Goal: Check status: Check status

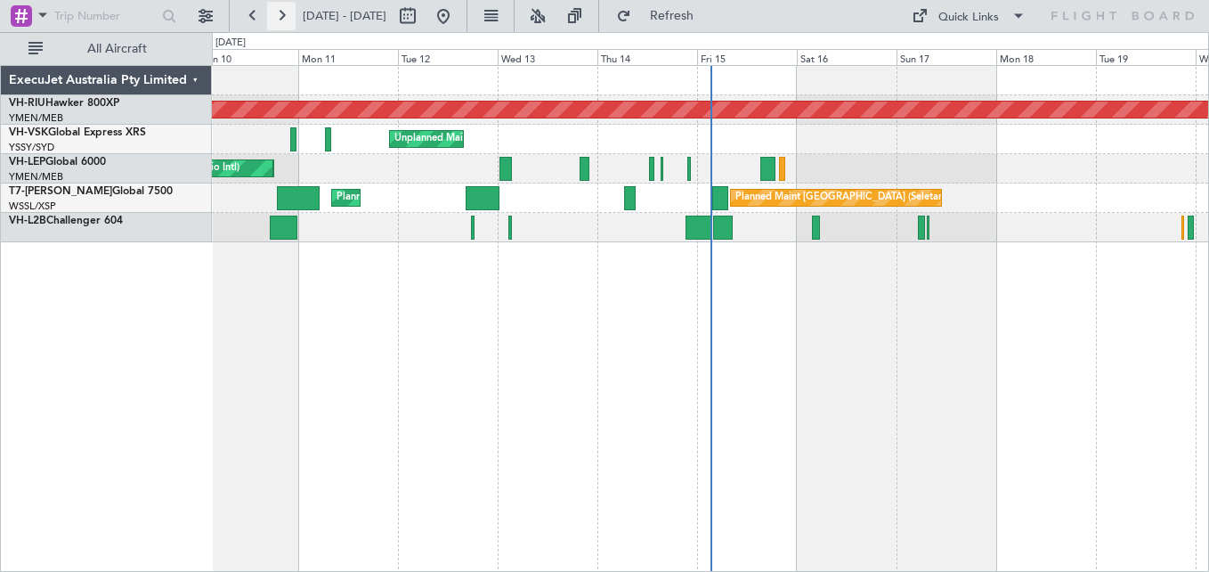
click at [278, 17] on button at bounding box center [281, 16] width 28 height 28
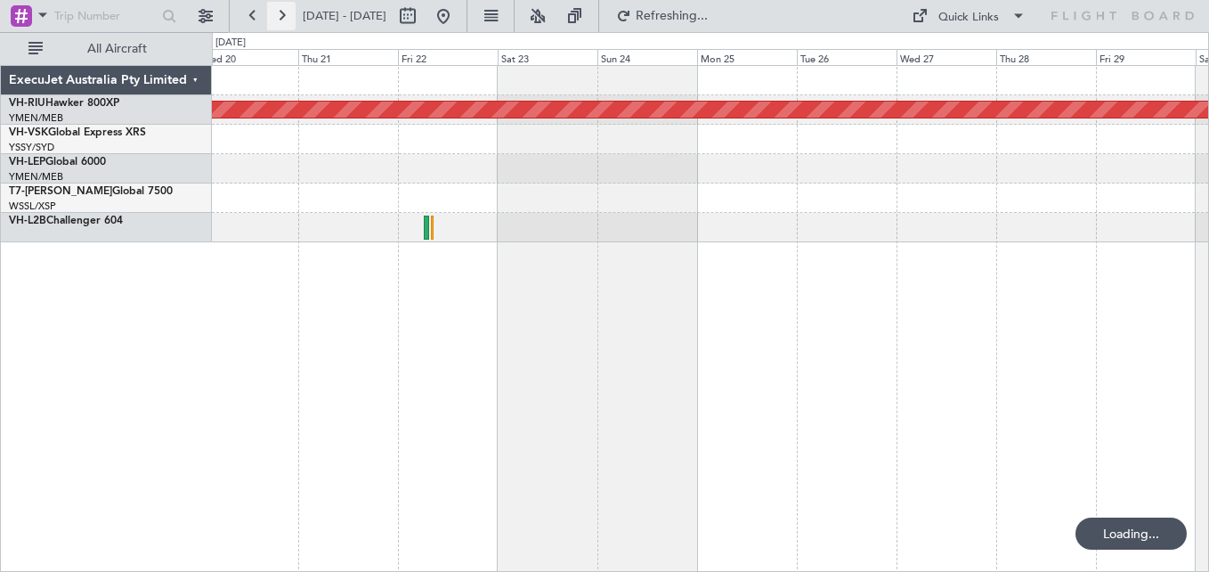
click at [278, 17] on button at bounding box center [281, 16] width 28 height 28
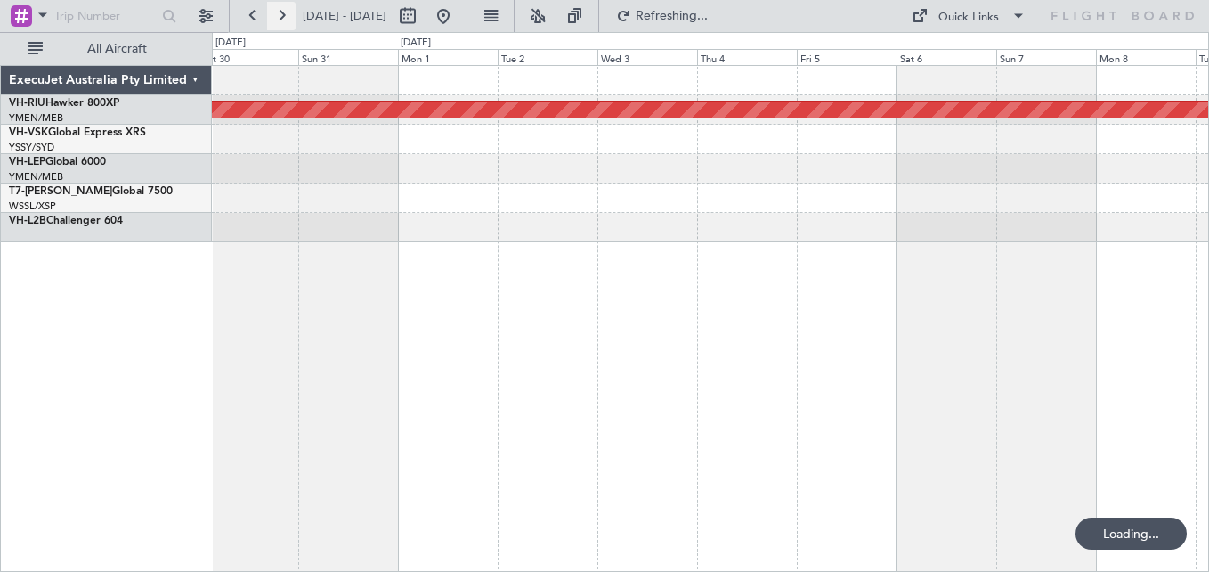
click at [278, 17] on button at bounding box center [281, 16] width 28 height 28
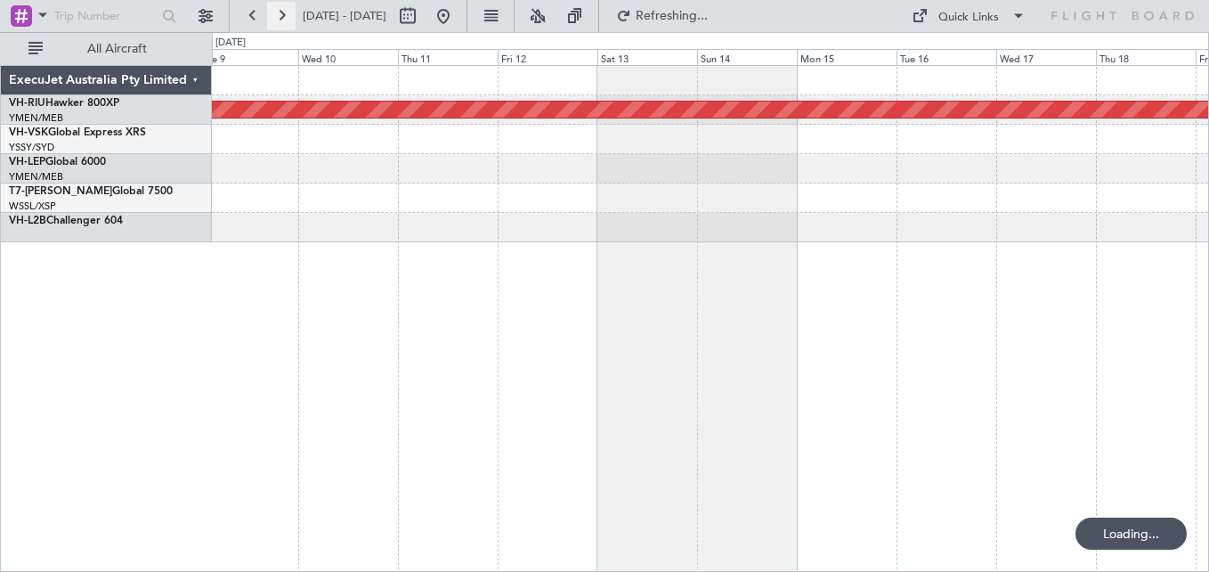
click at [278, 17] on button at bounding box center [281, 16] width 28 height 28
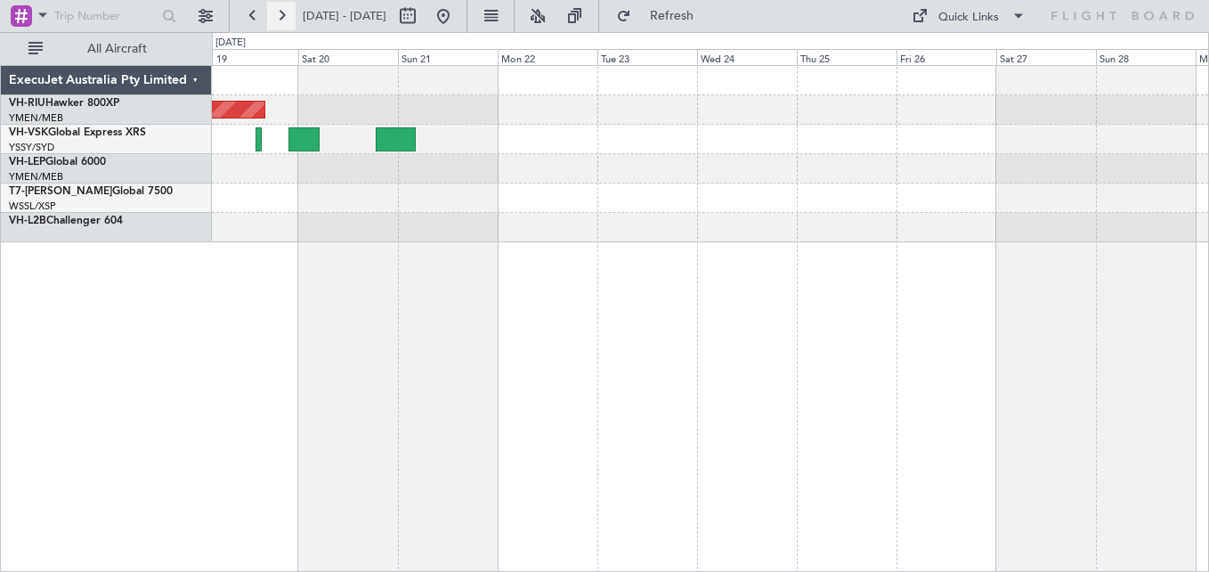
click at [285, 16] on button at bounding box center [281, 16] width 28 height 28
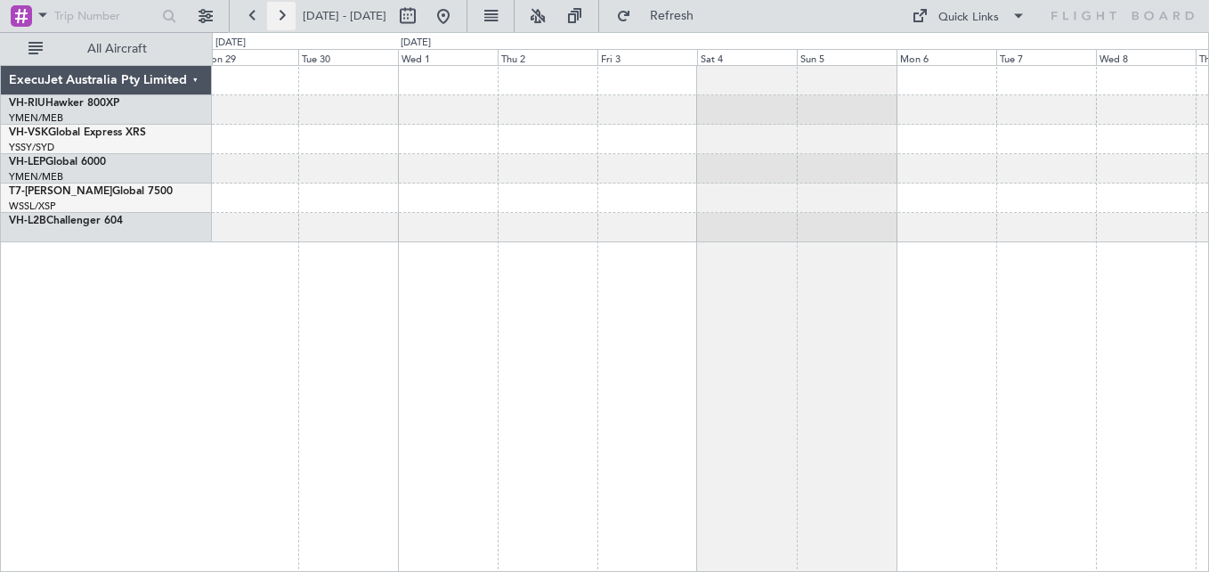
click at [285, 16] on button at bounding box center [281, 16] width 28 height 28
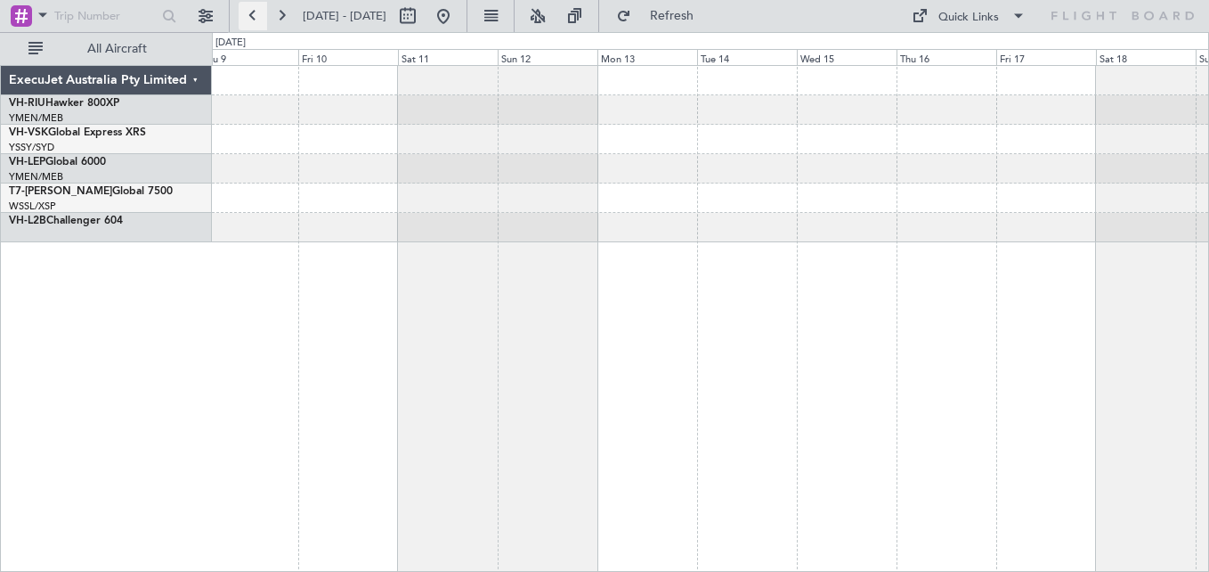
click at [246, 15] on button at bounding box center [253, 16] width 28 height 28
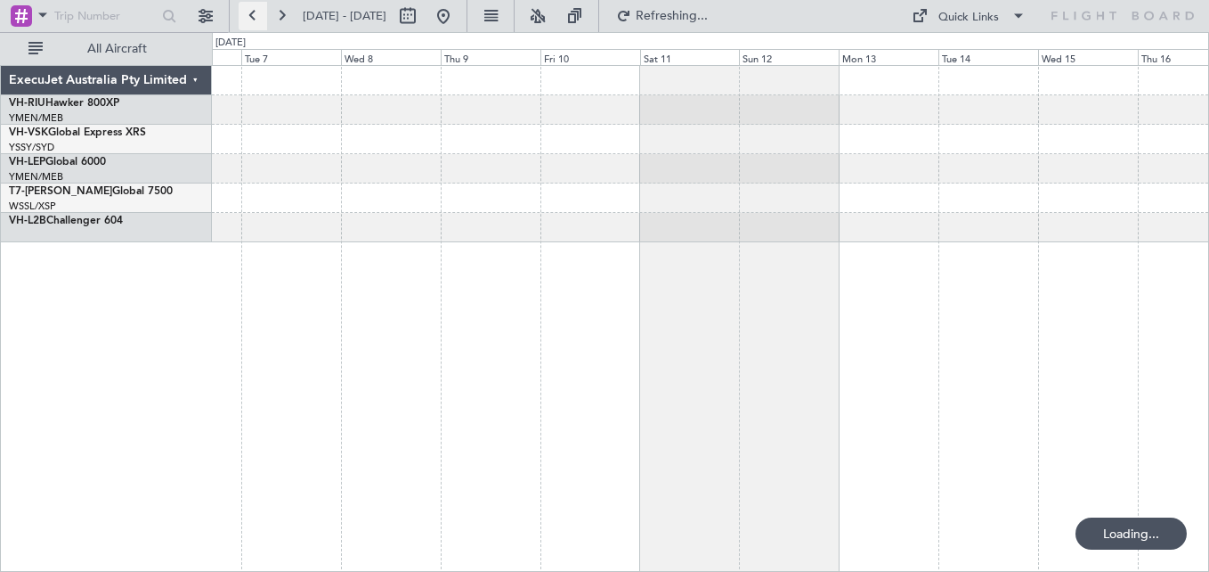
click at [246, 15] on button at bounding box center [253, 16] width 28 height 28
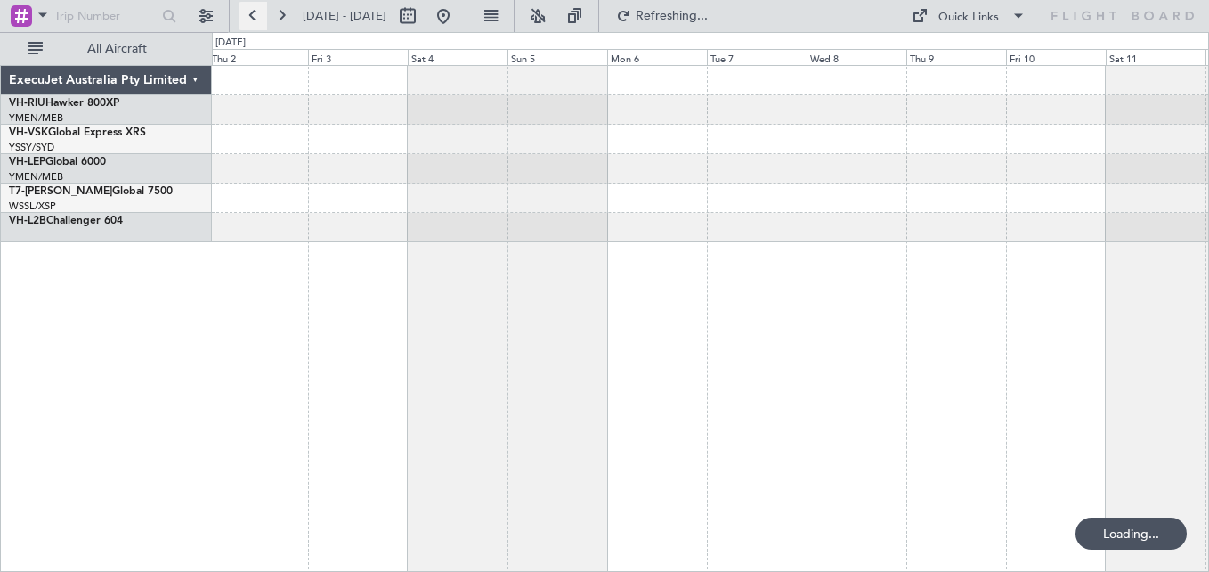
click at [246, 15] on button at bounding box center [253, 16] width 28 height 28
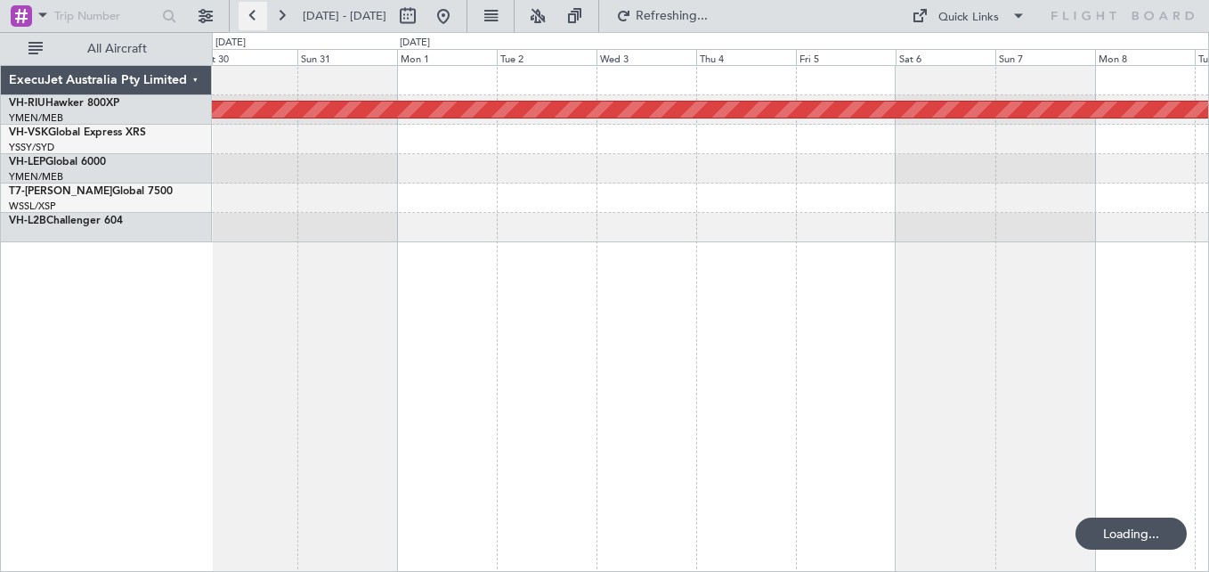
click at [246, 15] on button at bounding box center [253, 16] width 28 height 28
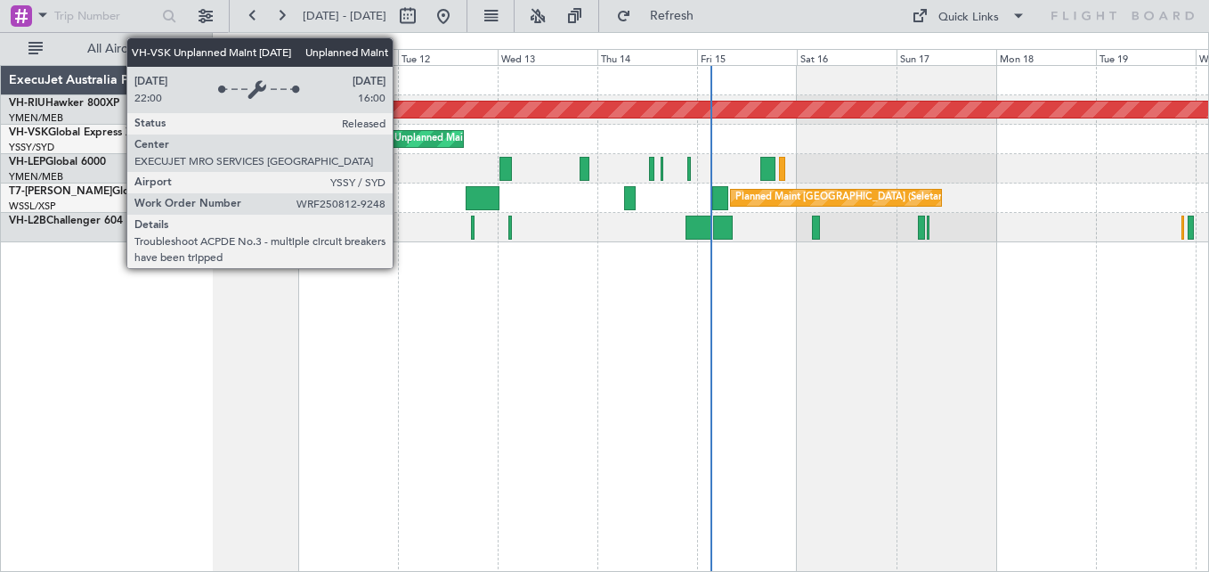
click at [401, 135] on div "Unplanned Maint Sydney (Kingsford Smith Intl)" at bounding box center [503, 139] width 219 height 27
